Goal: Find specific page/section: Find specific page/section

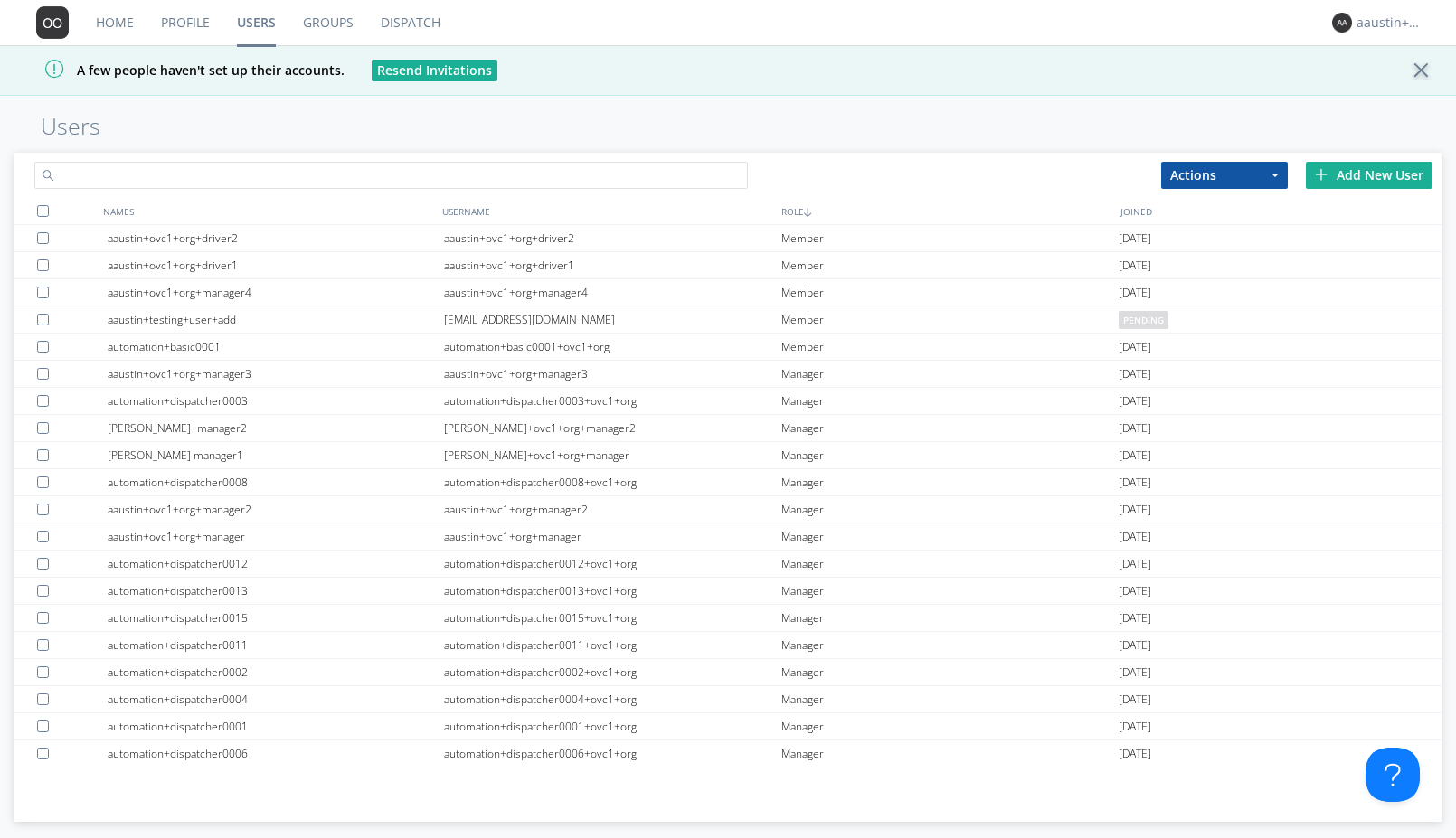
click at [422, 165] on input "text" at bounding box center [391, 175] width 713 height 28
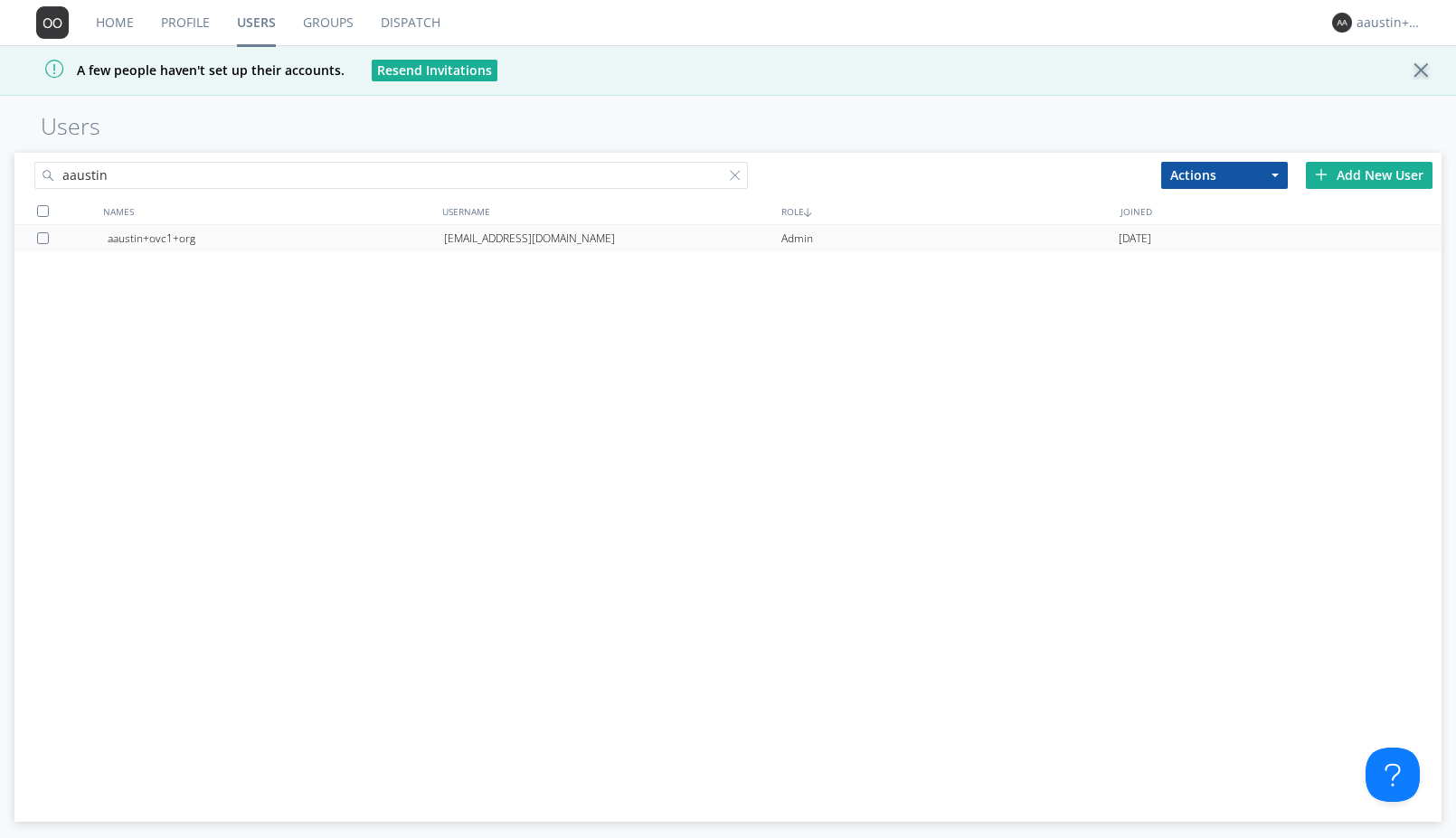
type input "aaustin"
click at [186, 240] on div "aaustin+ovc1+org" at bounding box center [276, 239] width 337 height 28
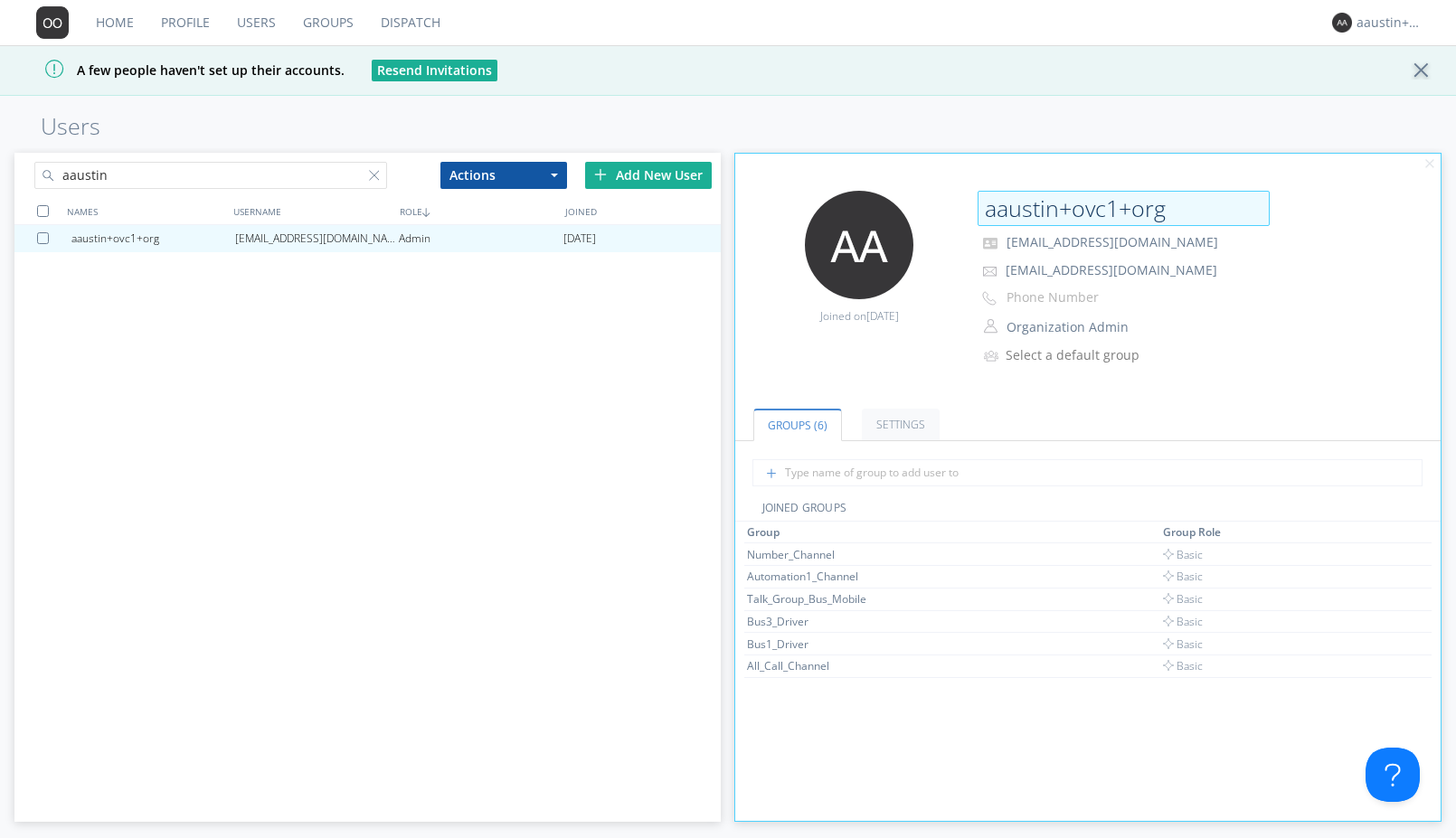
drag, startPoint x: 1203, startPoint y: 217, endPoint x: 985, endPoint y: 206, distance: 218.3
click at [985, 206] on input "aaustin+ovc1+org" at bounding box center [1124, 208] width 292 height 36
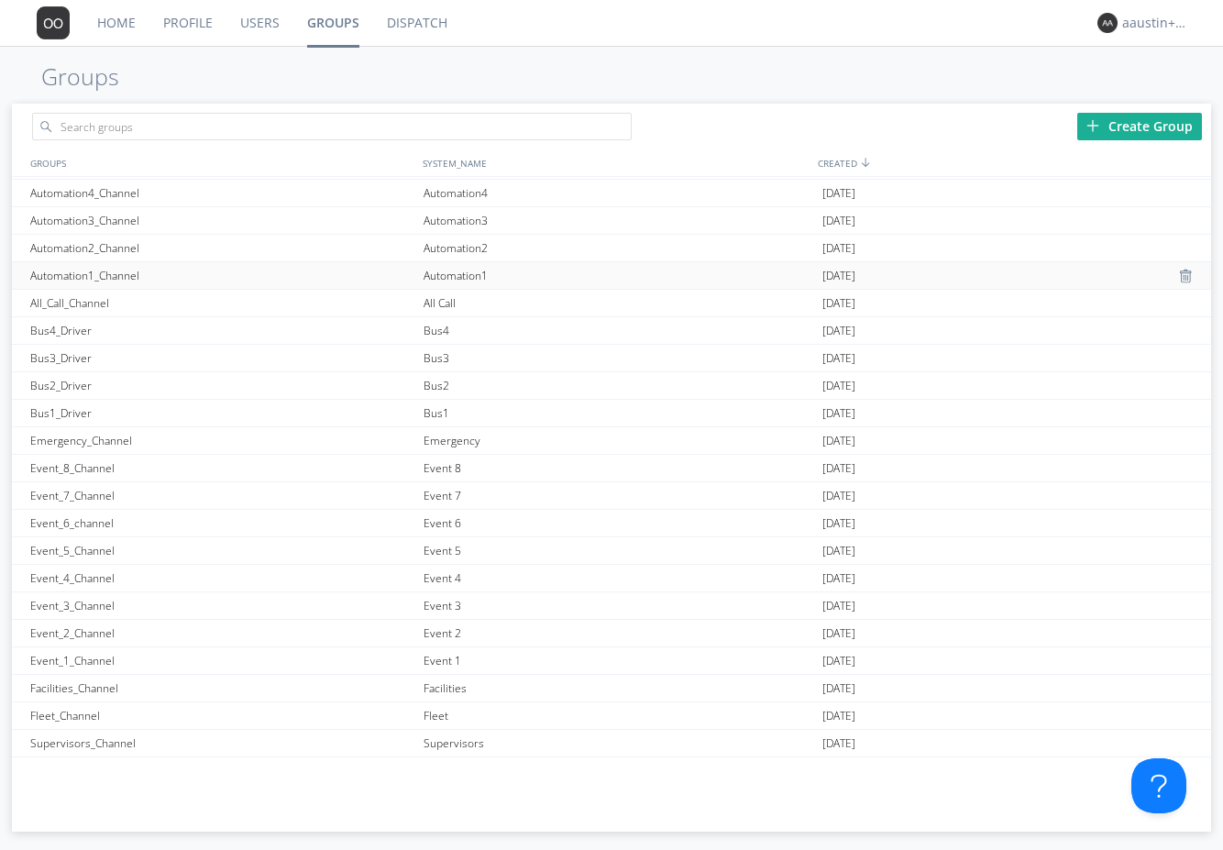
scroll to position [207, 0]
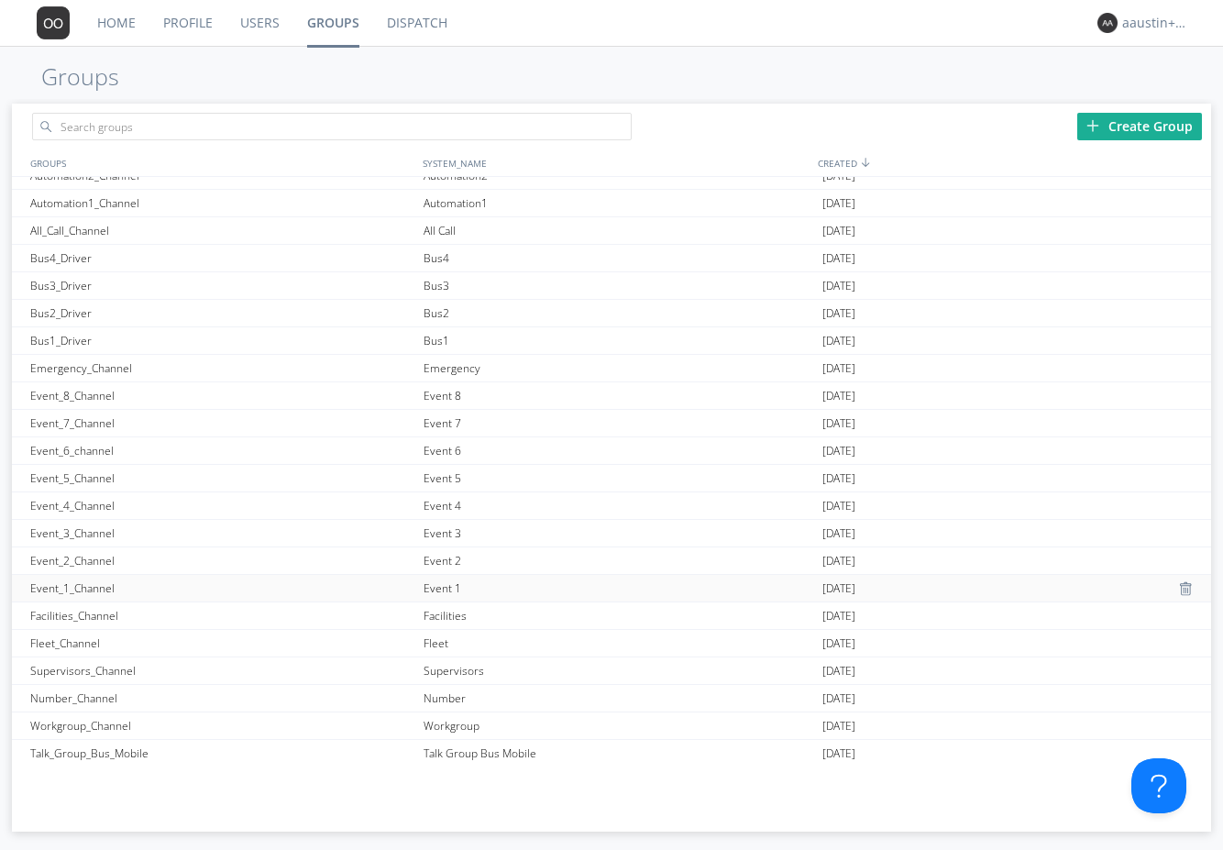
click at [126, 584] on div "Event_1_Channel" at bounding box center [222, 588] width 393 height 27
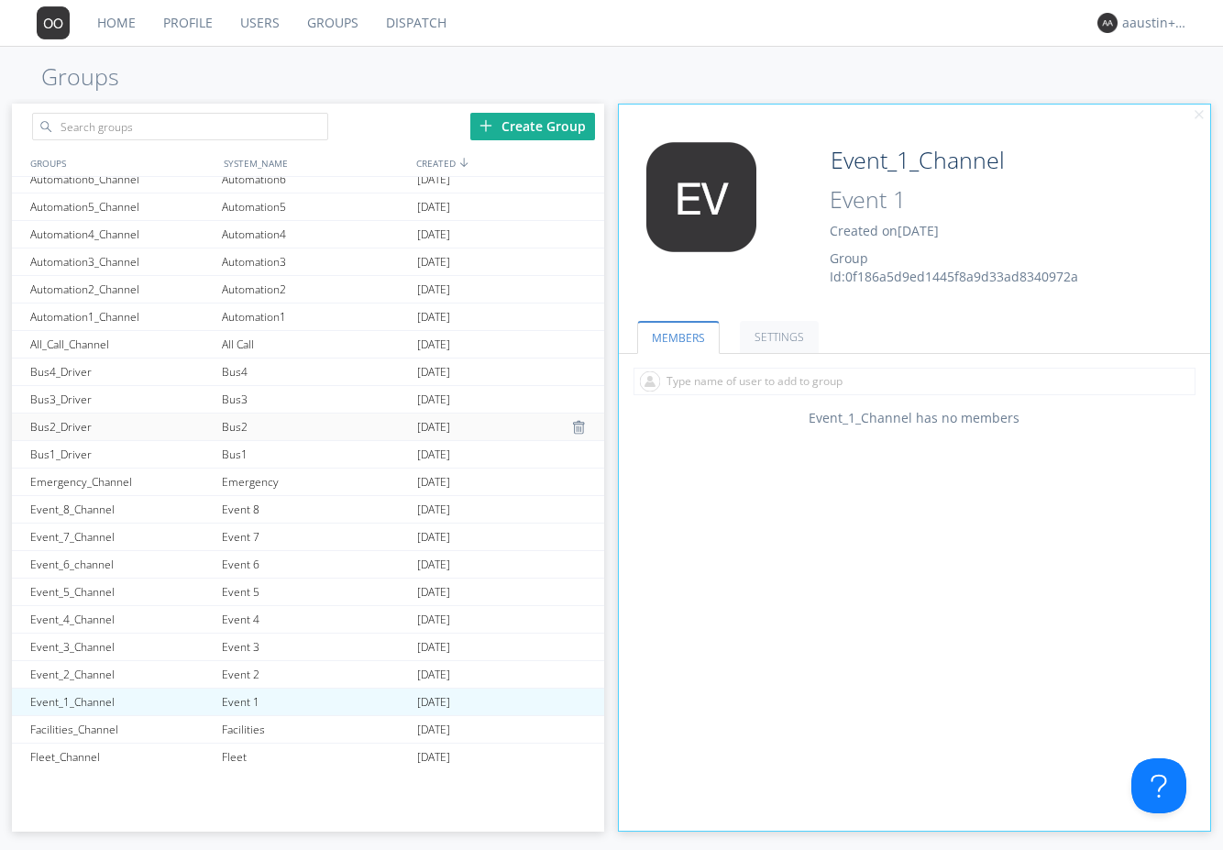
scroll to position [109, 0]
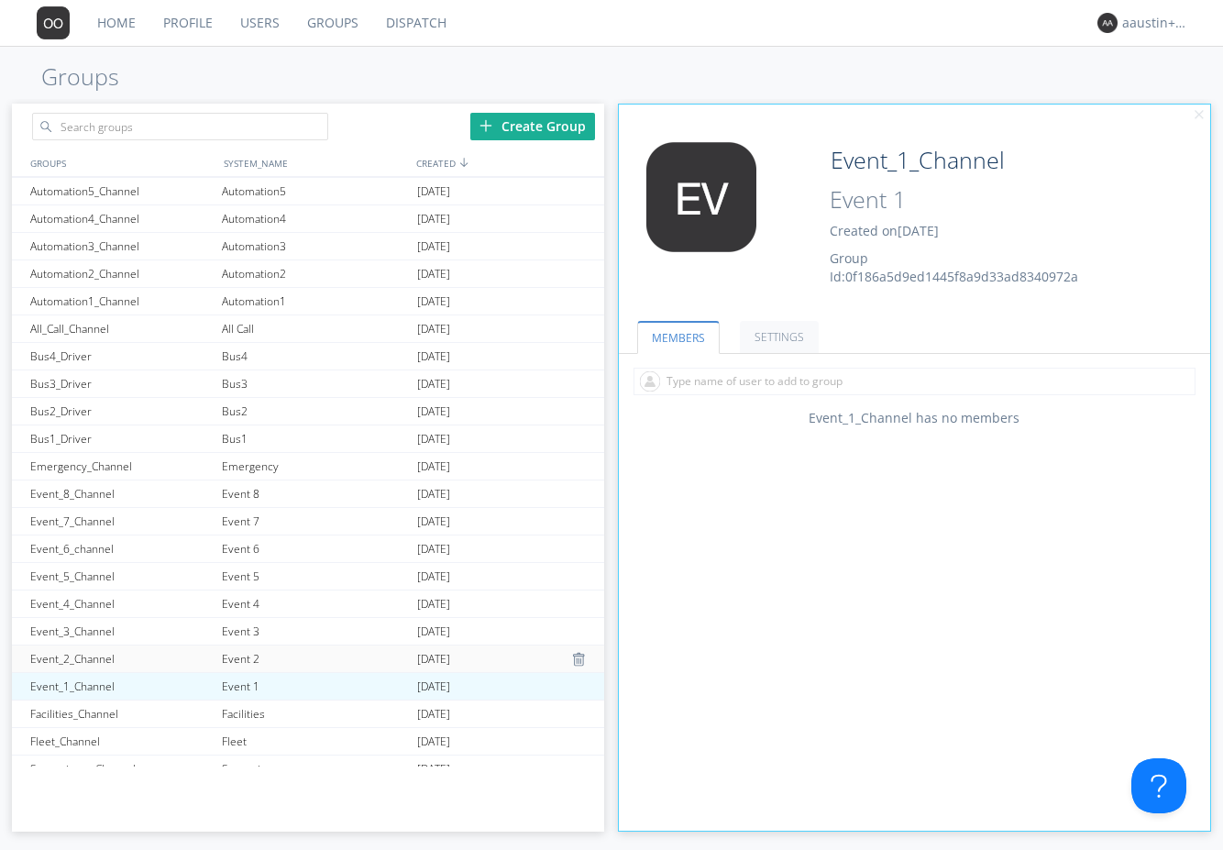
click at [107, 651] on div "Event_2_Channel" at bounding box center [122, 658] width 192 height 27
type input "Event_2_Channel"
type input "Event 2"
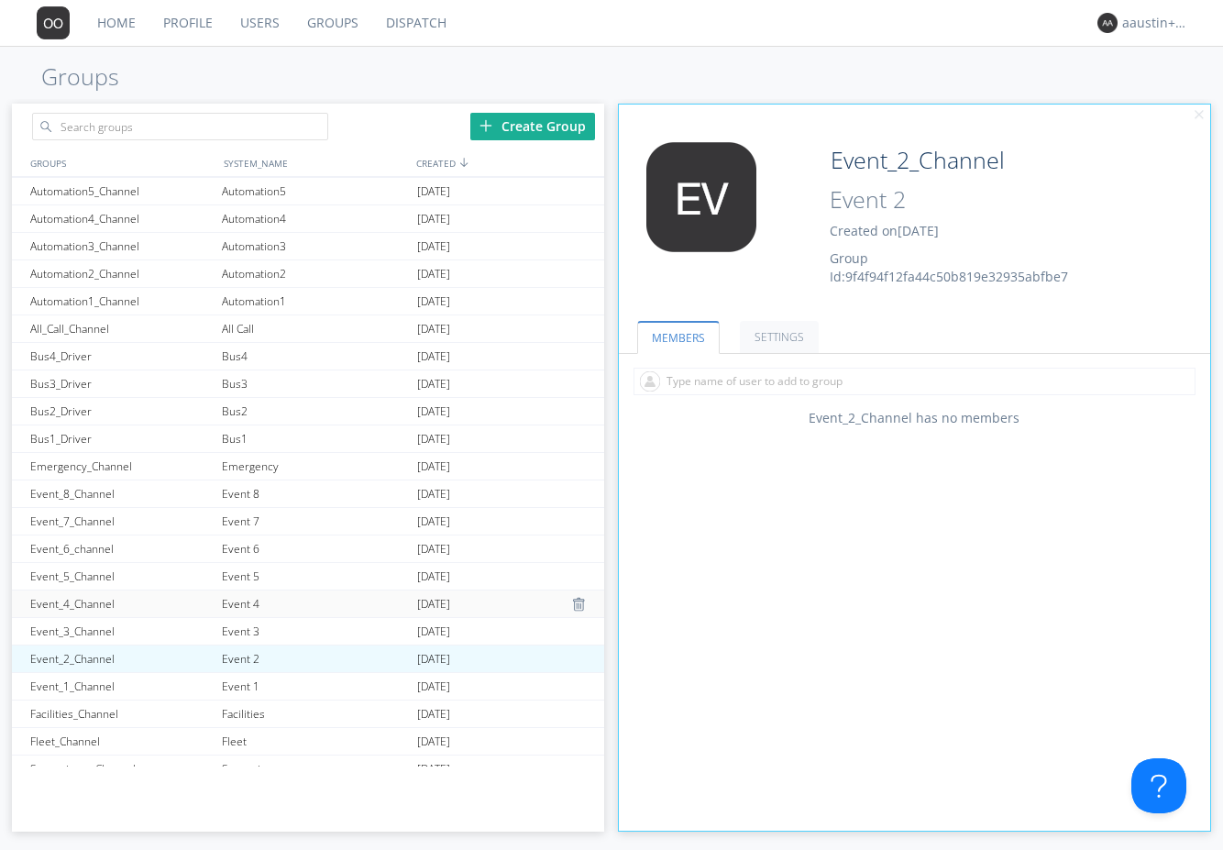
click at [151, 600] on div "Event_4_Channel" at bounding box center [122, 603] width 192 height 27
type input "Event_4_Channel"
type input "Event 4"
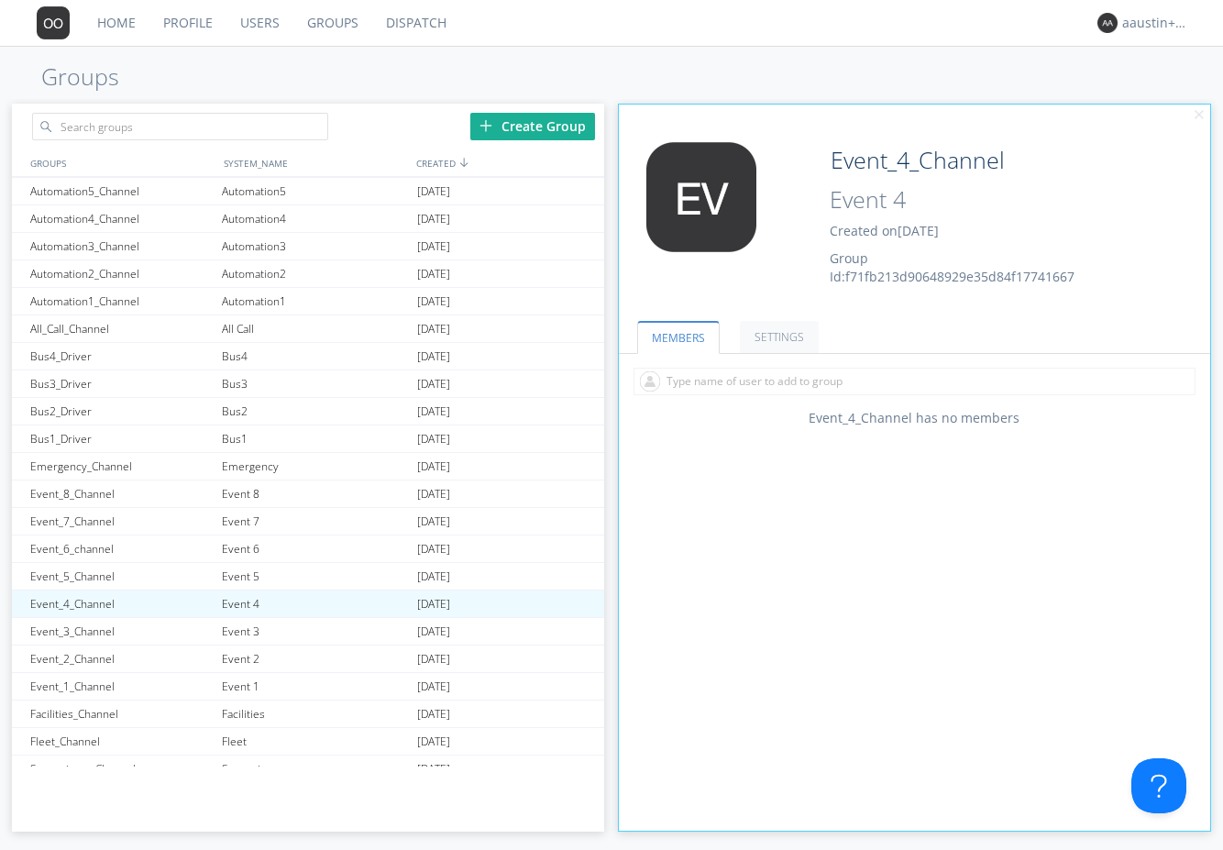
click at [942, 280] on span "Group Id: f71fb213d90648929e35d84f17741667" at bounding box center [952, 267] width 245 height 36
copy span "f71fb213d90648929e35d84f17741667"
